Goal: Task Accomplishment & Management: Complete application form

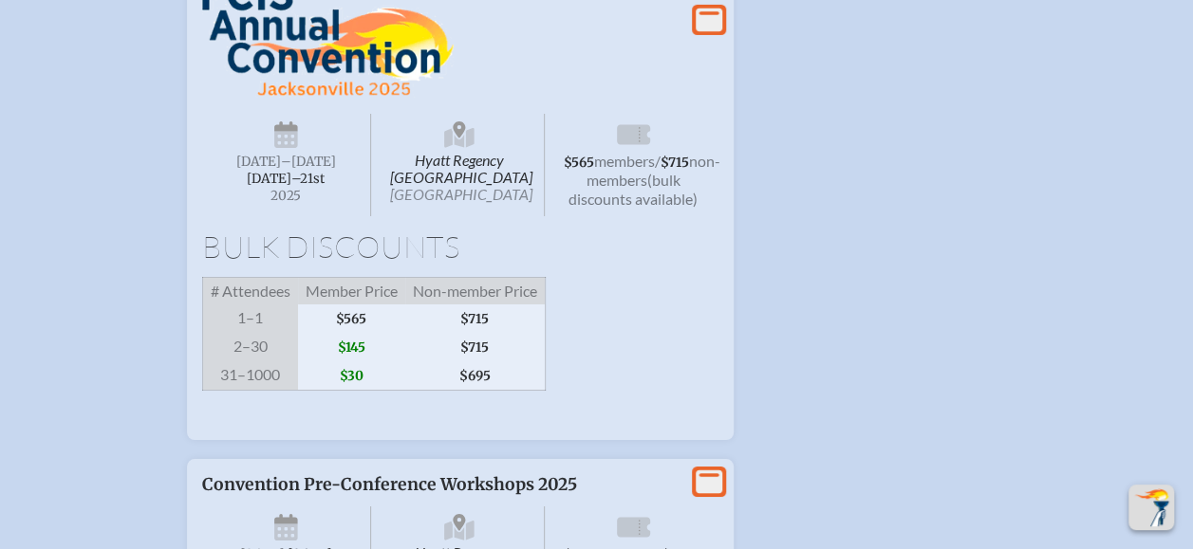
scroll to position [3208, 0]
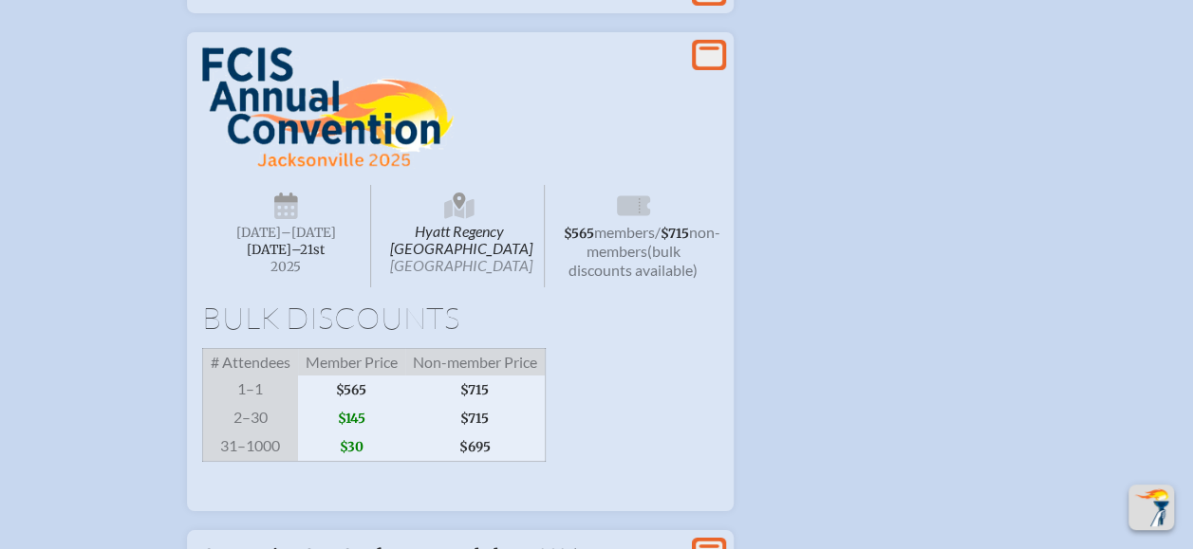
click at [713, 67] on icon at bounding box center [709, 56] width 27 height 24
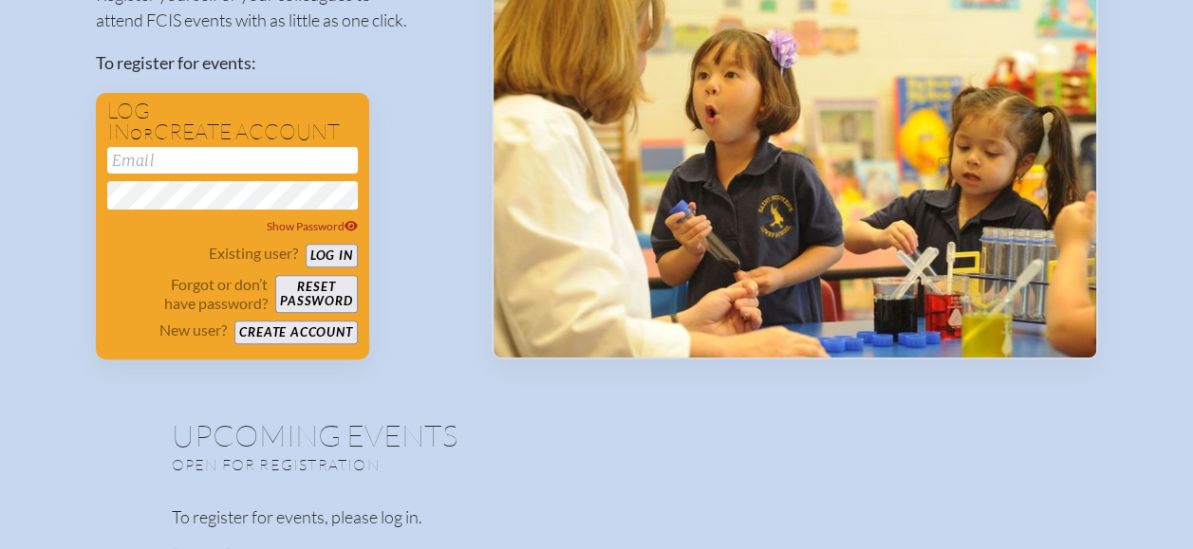
scroll to position [235, 0]
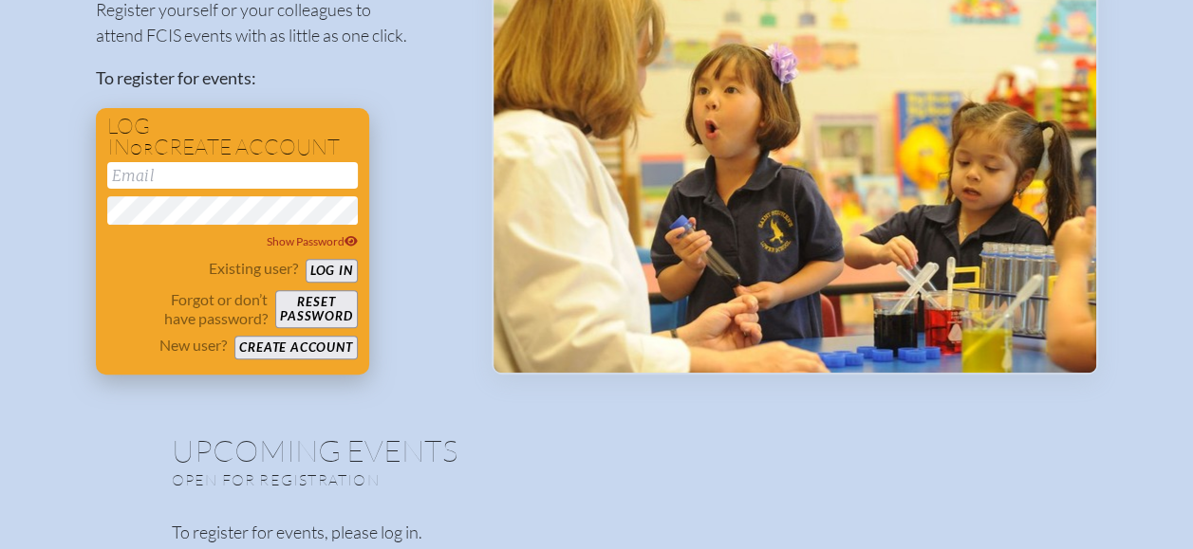
click at [158, 178] on input "email" at bounding box center [232, 175] width 251 height 27
type input "[EMAIL_ADDRESS][DOMAIN_NAME]"
click at [283, 342] on button "Create account" at bounding box center [295, 348] width 122 height 24
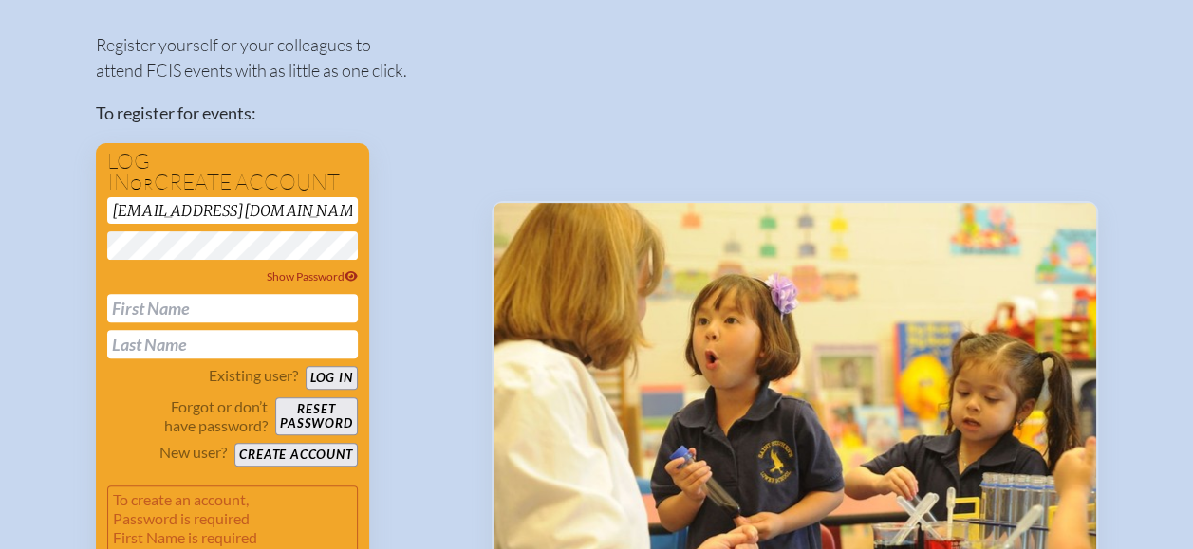
scroll to position [192, 0]
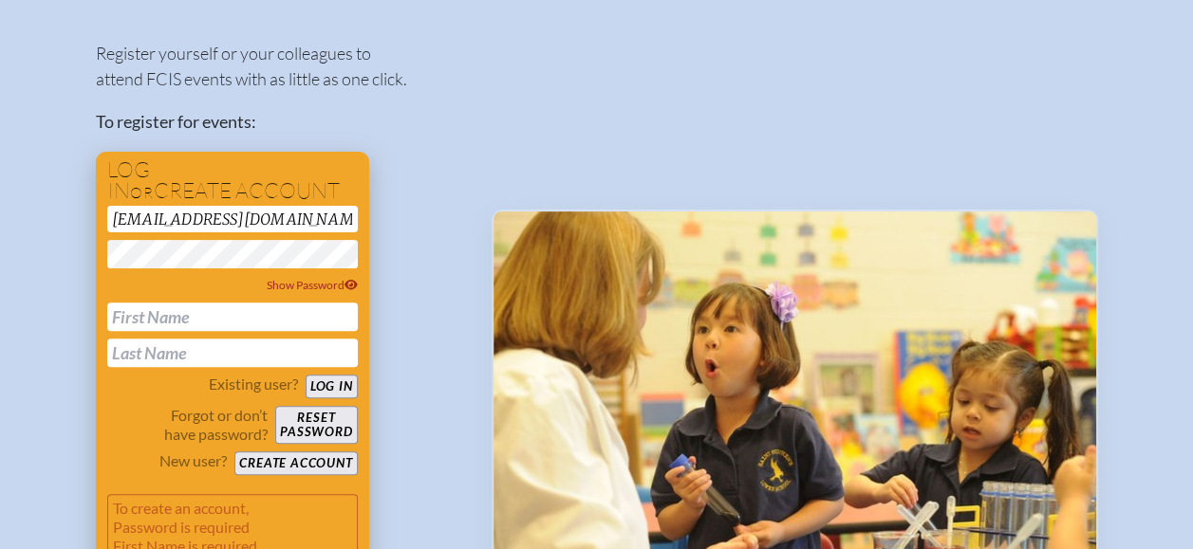
click at [227, 322] on input "text" at bounding box center [232, 317] width 251 height 28
type input "[PERSON_NAME]"
type input "Love"
click at [302, 456] on button "Create account" at bounding box center [295, 464] width 122 height 24
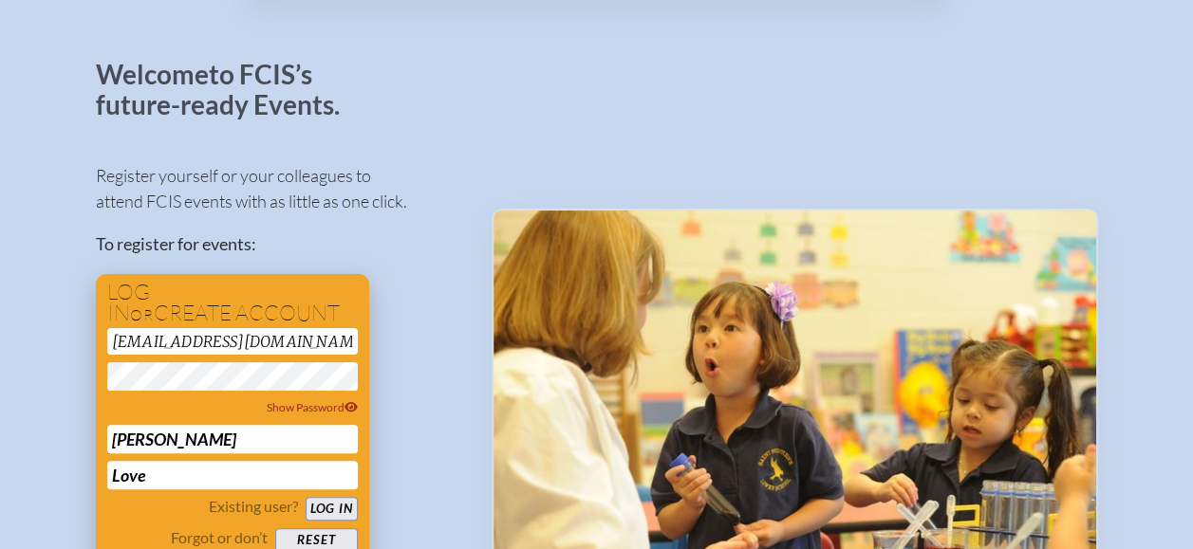
scroll to position [0, 0]
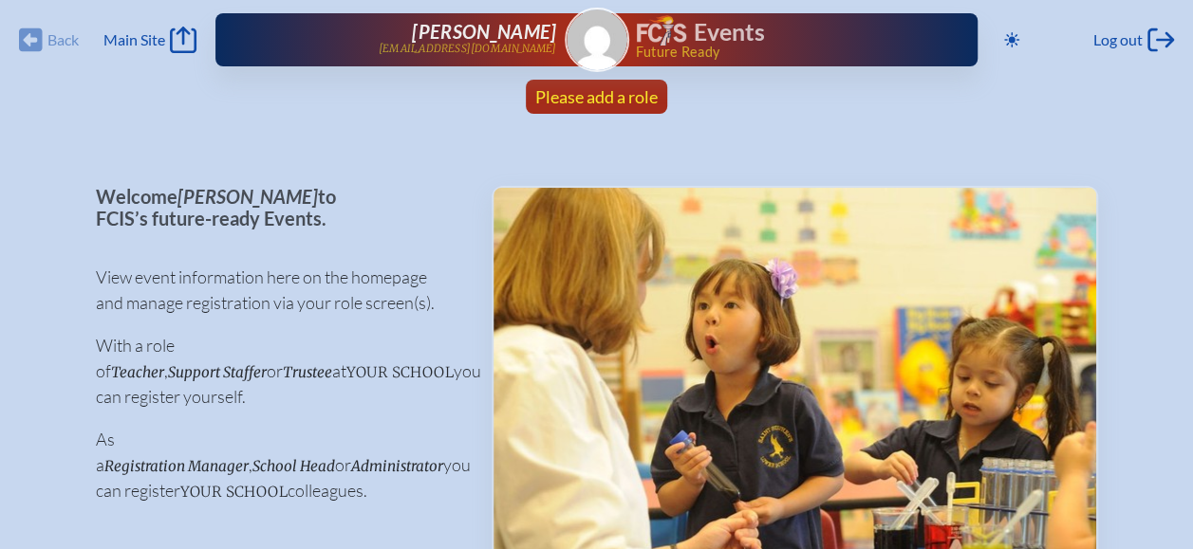
click at [619, 98] on span "Please add a role" at bounding box center [596, 96] width 122 height 21
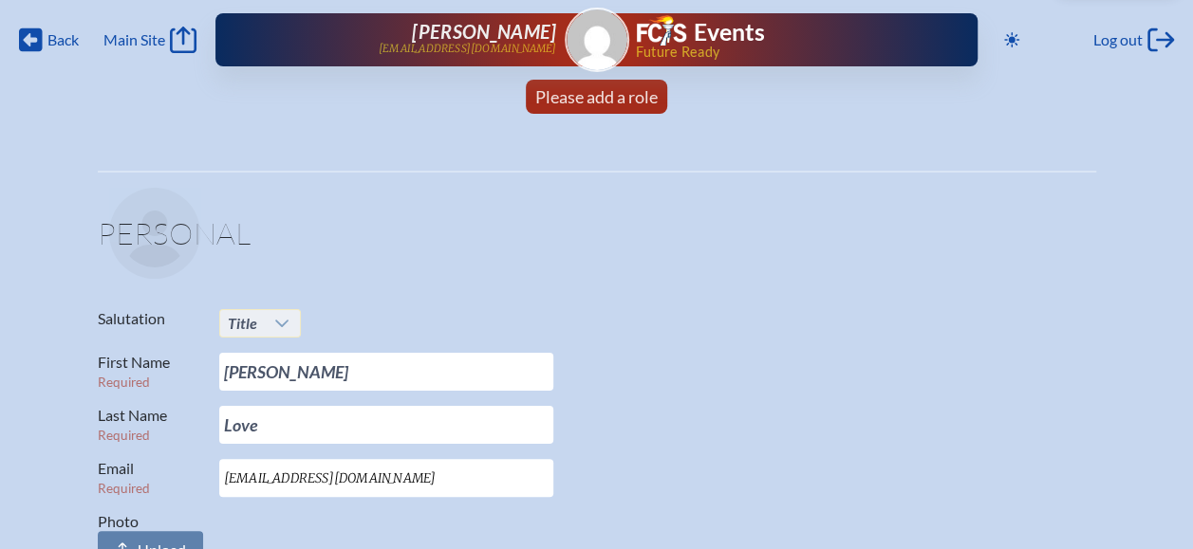
click at [280, 324] on icon at bounding box center [281, 323] width 15 height 15
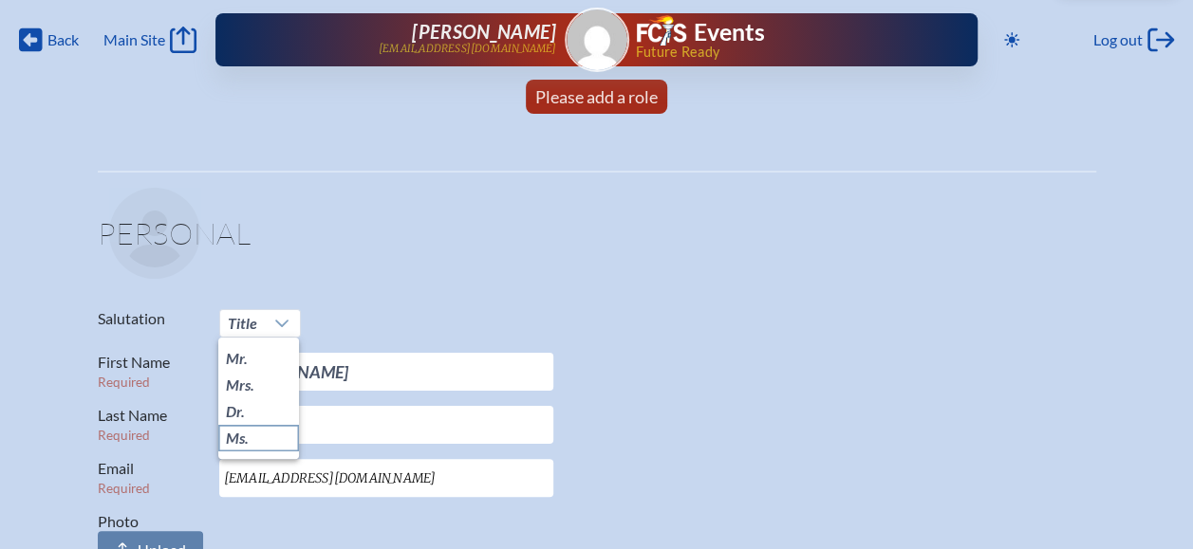
click at [268, 430] on li "Ms." at bounding box center [258, 438] width 81 height 27
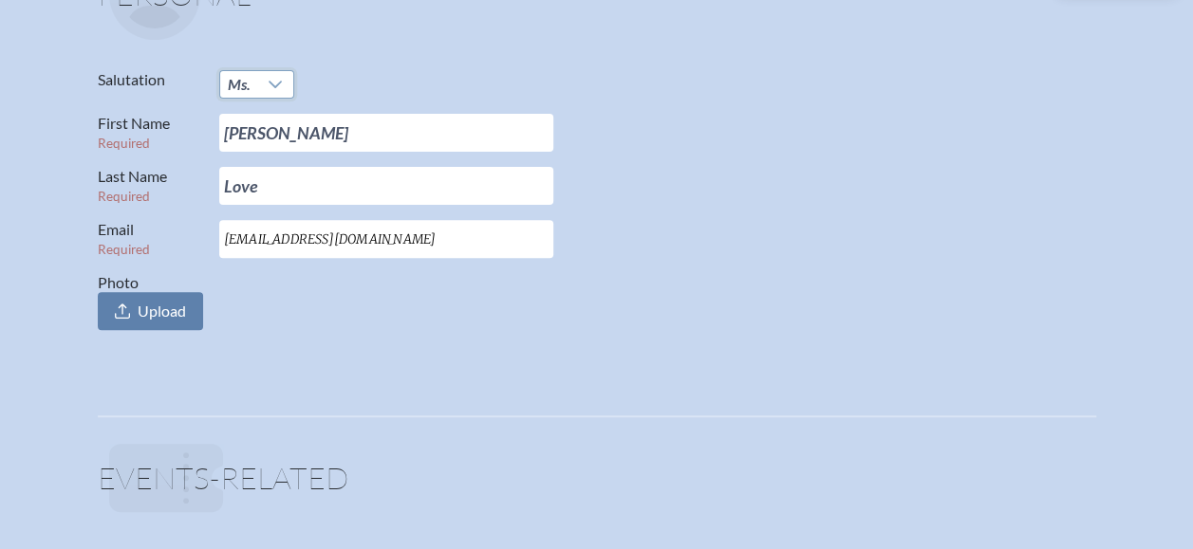
scroll to position [236, 0]
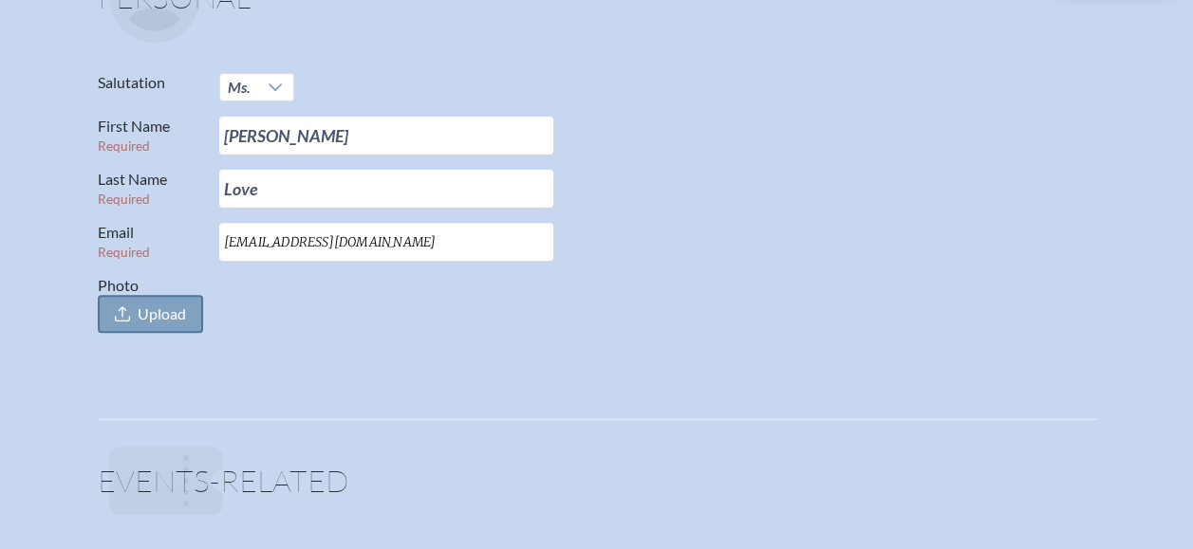
click at [158, 309] on span "Upload" at bounding box center [162, 314] width 48 height 19
click at [0, 0] on input "Photo Upload" at bounding box center [0, 0] width 0 height 0
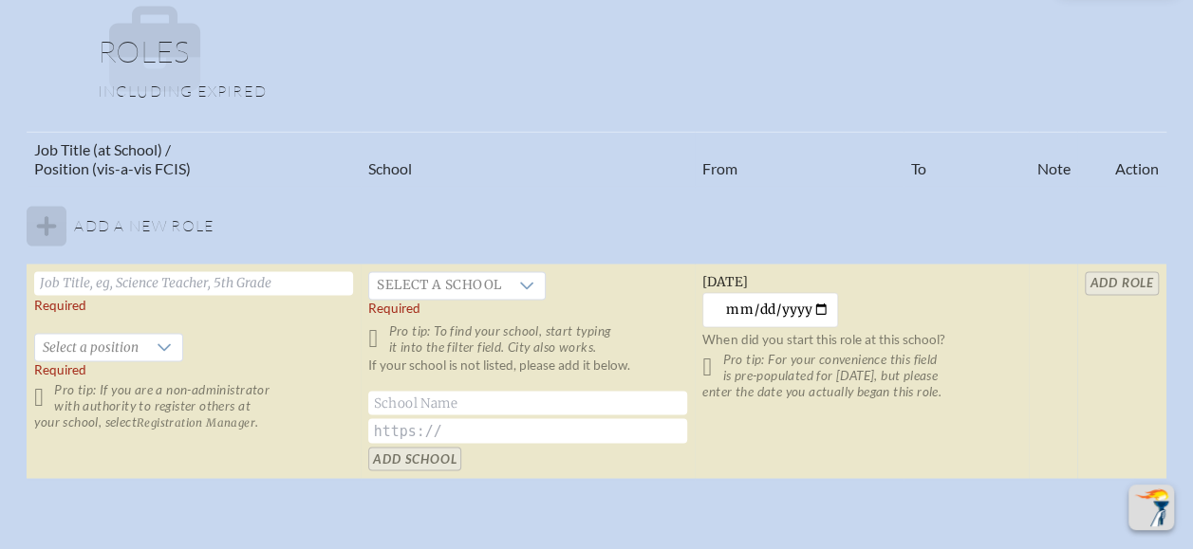
scroll to position [1456, 0]
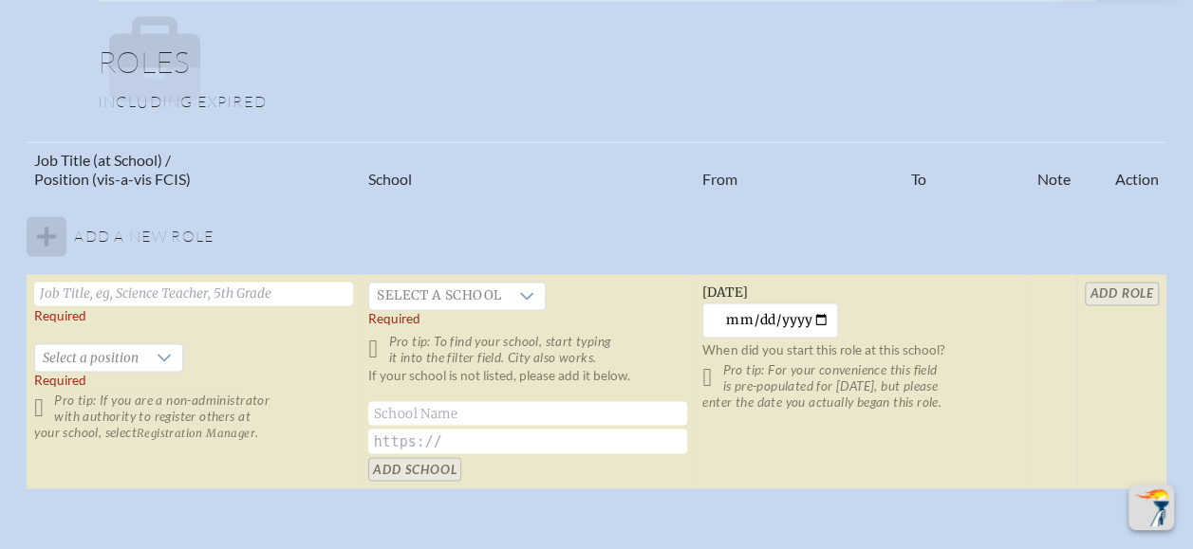
click at [296, 288] on input "text" at bounding box center [193, 294] width 319 height 24
click at [525, 290] on icon at bounding box center [526, 295] width 15 height 15
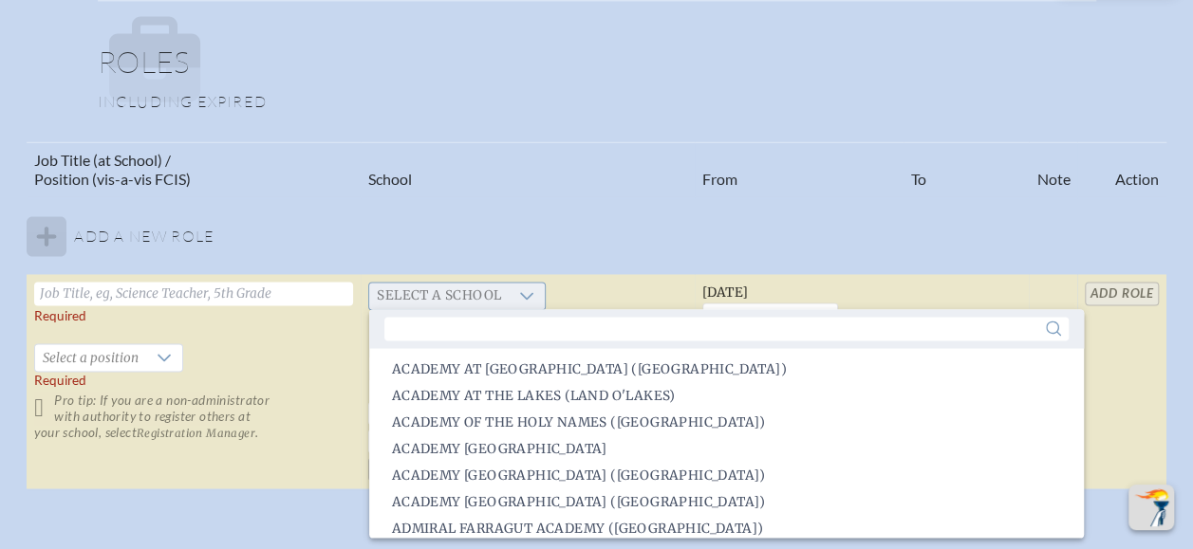
click at [525, 290] on icon at bounding box center [526, 295] width 15 height 15
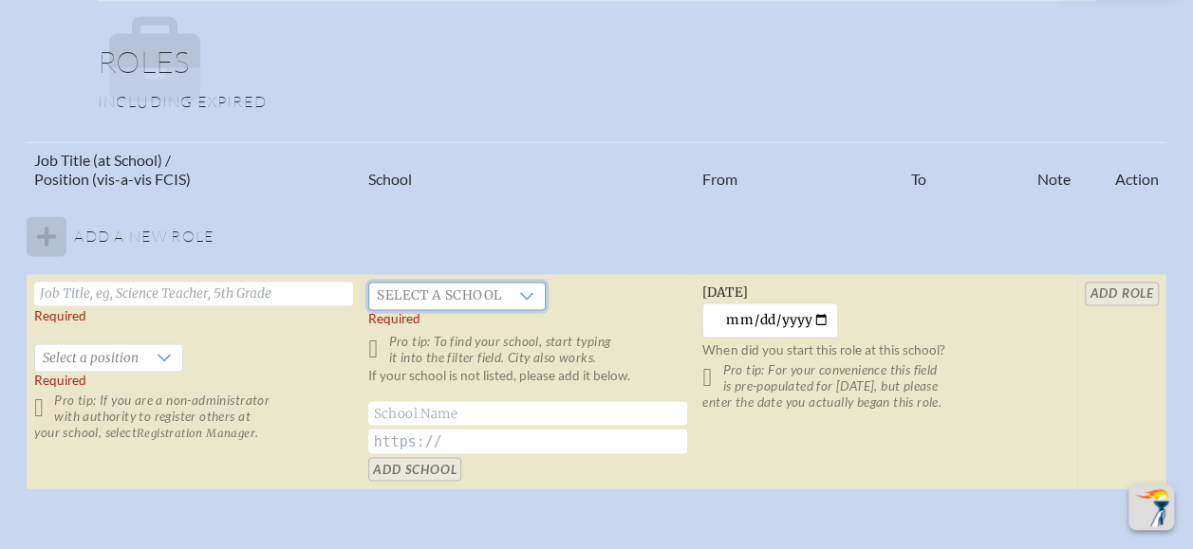
click at [523, 197] on table "Job Title (at School) / Position (vis-a-vis FCIS) School From To Note Action Ad…" at bounding box center [596, 315] width 1139 height 349
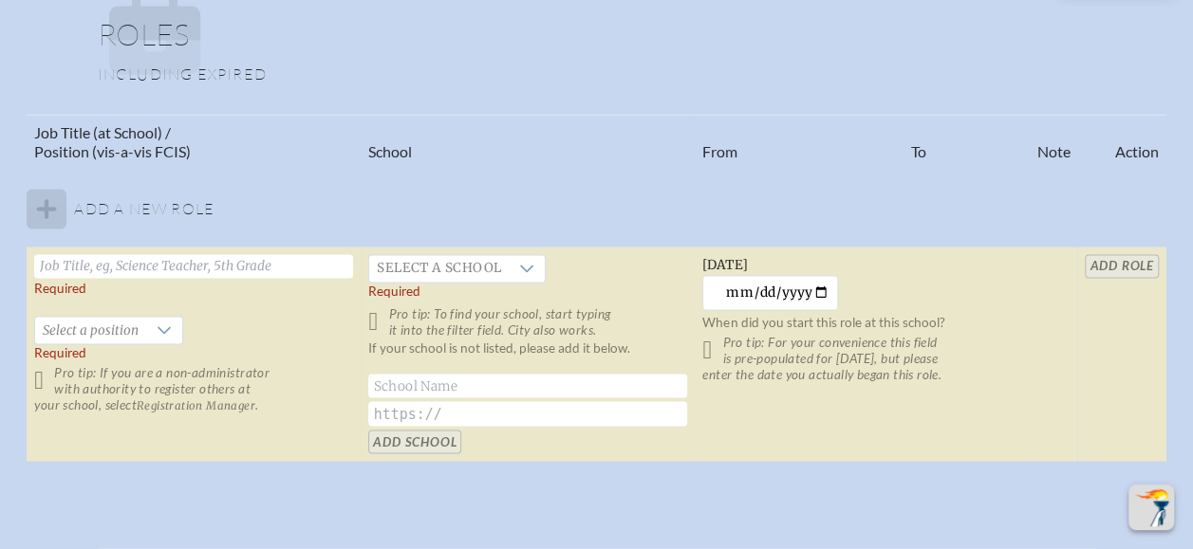
scroll to position [1476, 0]
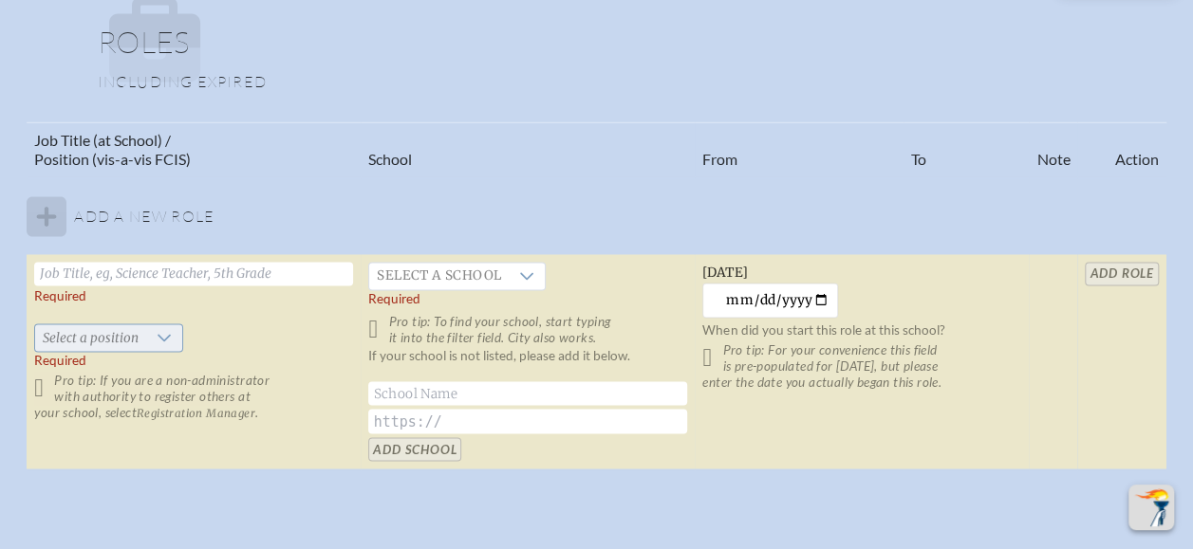
click at [161, 341] on icon at bounding box center [164, 337] width 15 height 15
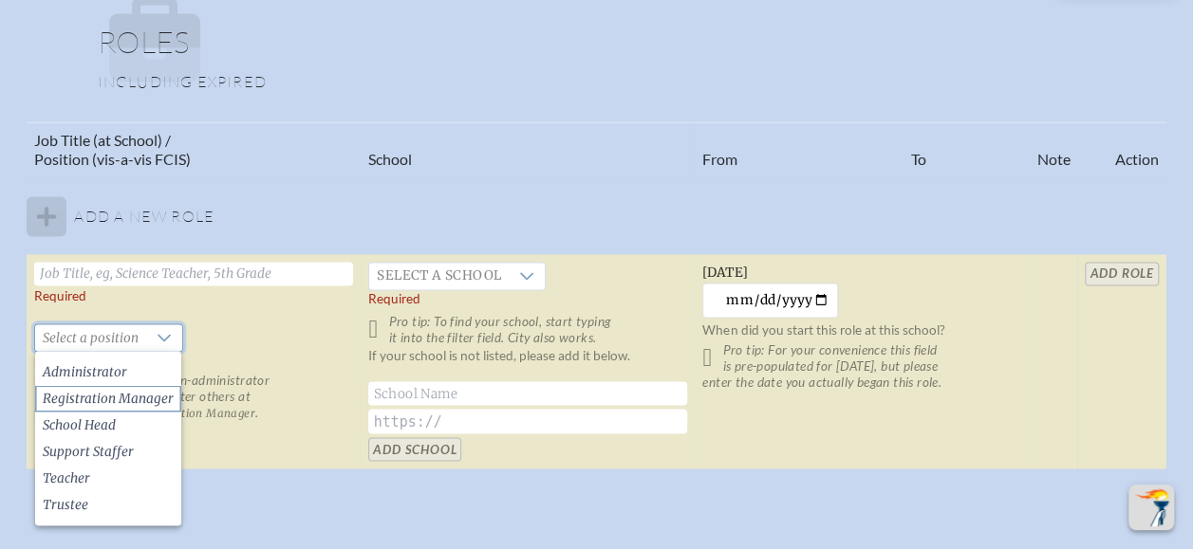
click at [148, 400] on span "Registration Manager" at bounding box center [108, 398] width 131 height 19
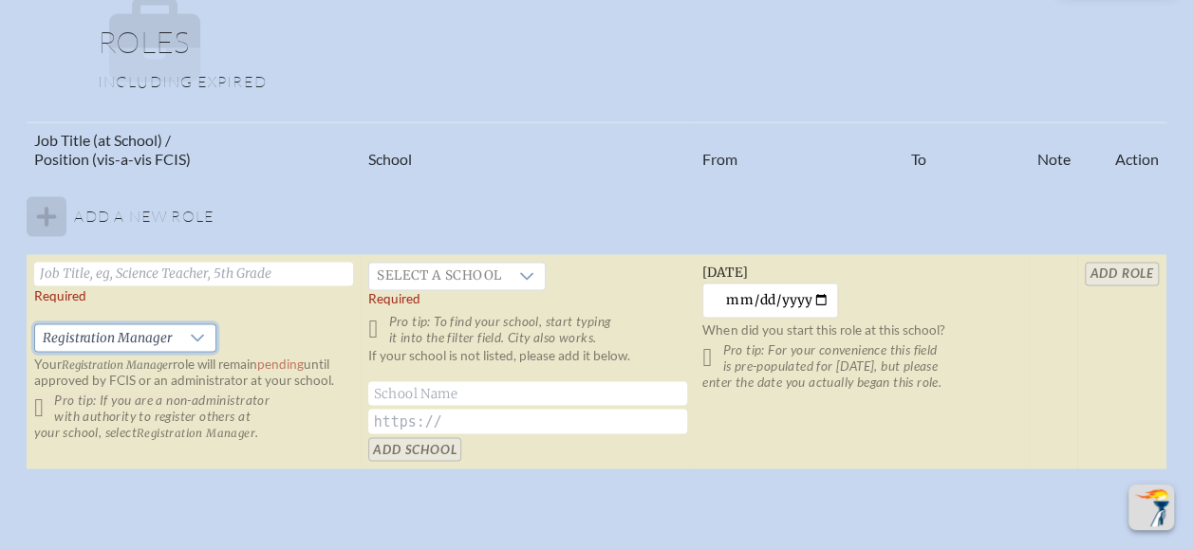
click at [141, 266] on input "text" at bounding box center [193, 274] width 319 height 24
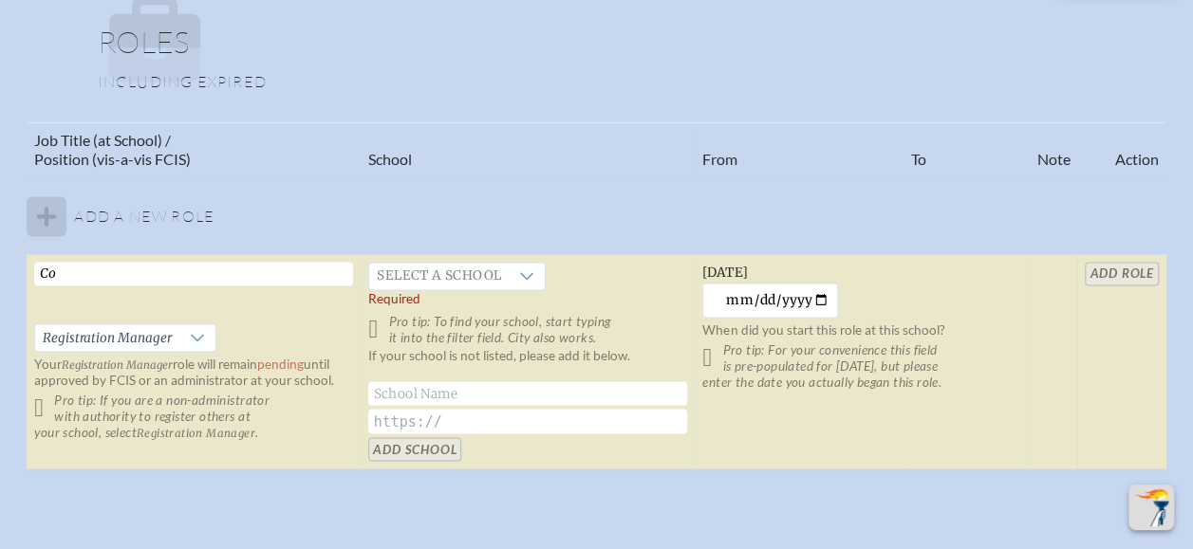
type input "C"
type input "Manager, Conferences and Events"
click at [1126, 270] on table "Job Title (at School) / Position (vis-a-vis FCIS) School From To Note Action Ad…" at bounding box center [596, 295] width 1139 height 349
click at [381, 324] on p "Pro tip: To find your school, start typing it into the filter field. City also …" at bounding box center [527, 329] width 319 height 32
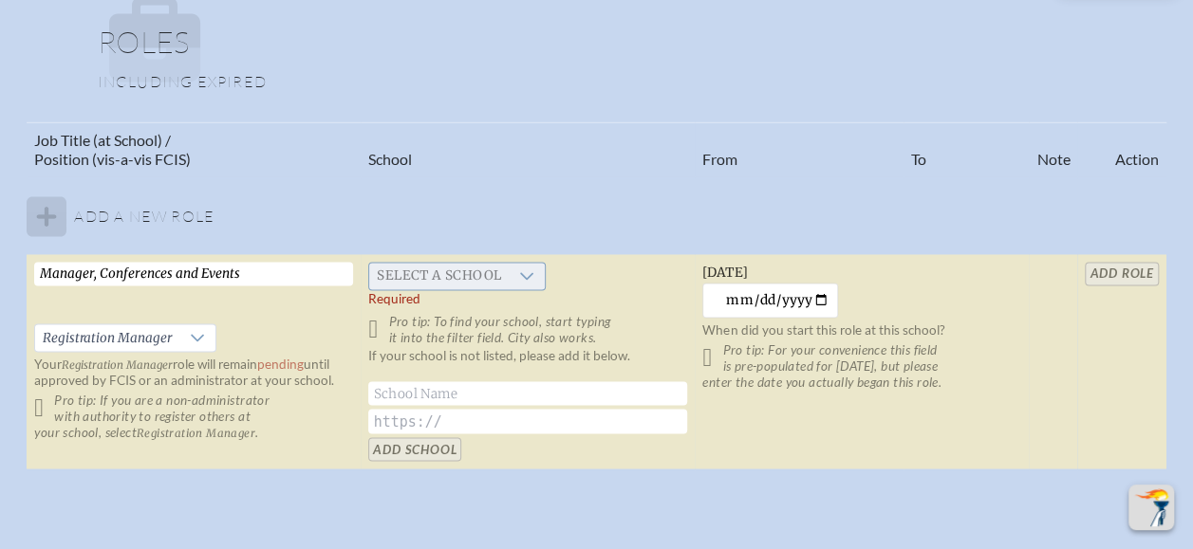
click at [522, 269] on icon at bounding box center [526, 276] width 15 height 15
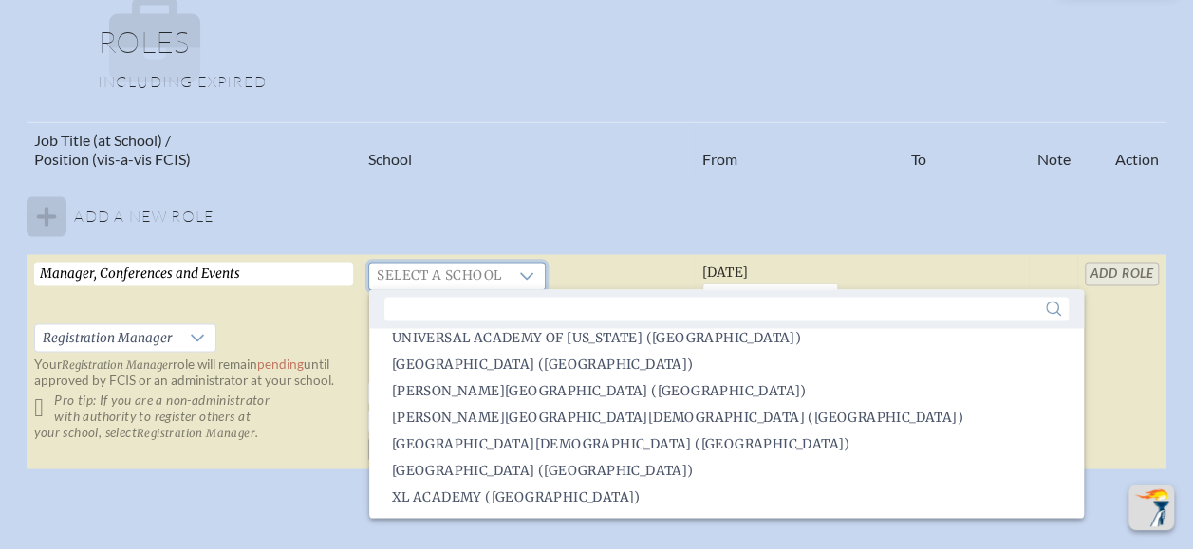
scroll to position [0, 0]
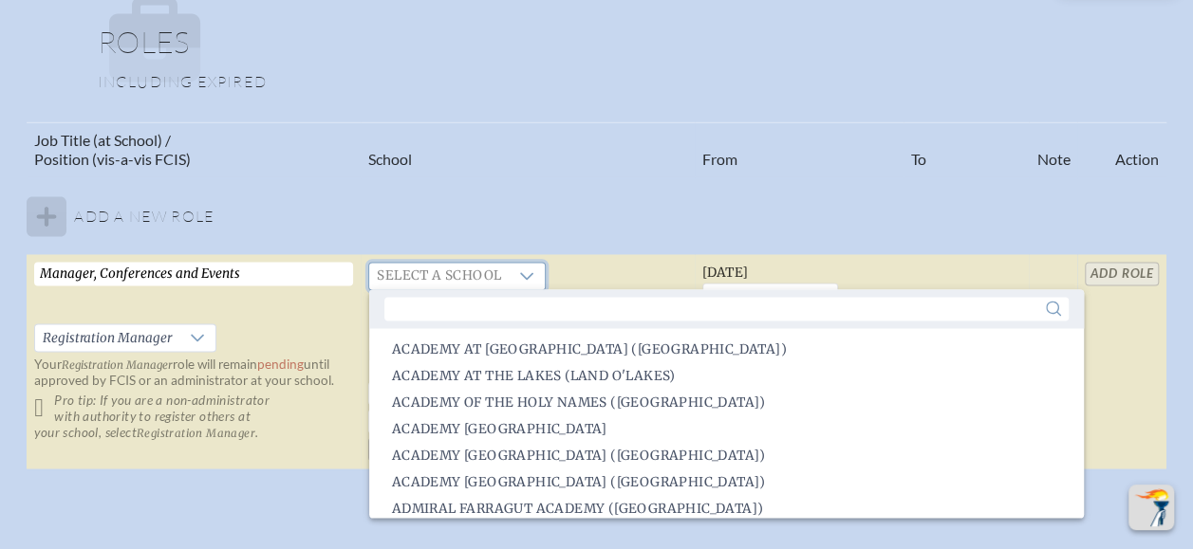
click at [519, 214] on table "Job Title (at School) / Position (vis-a-vis FCIS) School From To Note Action Ad…" at bounding box center [596, 295] width 1139 height 349
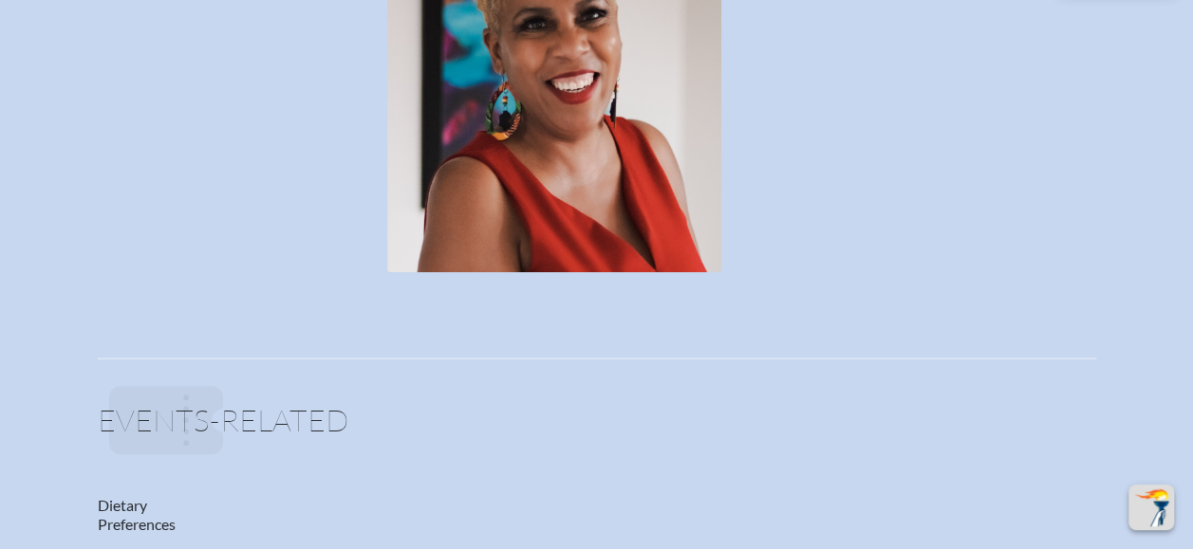
scroll to position [617, 0]
